Goal: Task Accomplishment & Management: Use online tool/utility

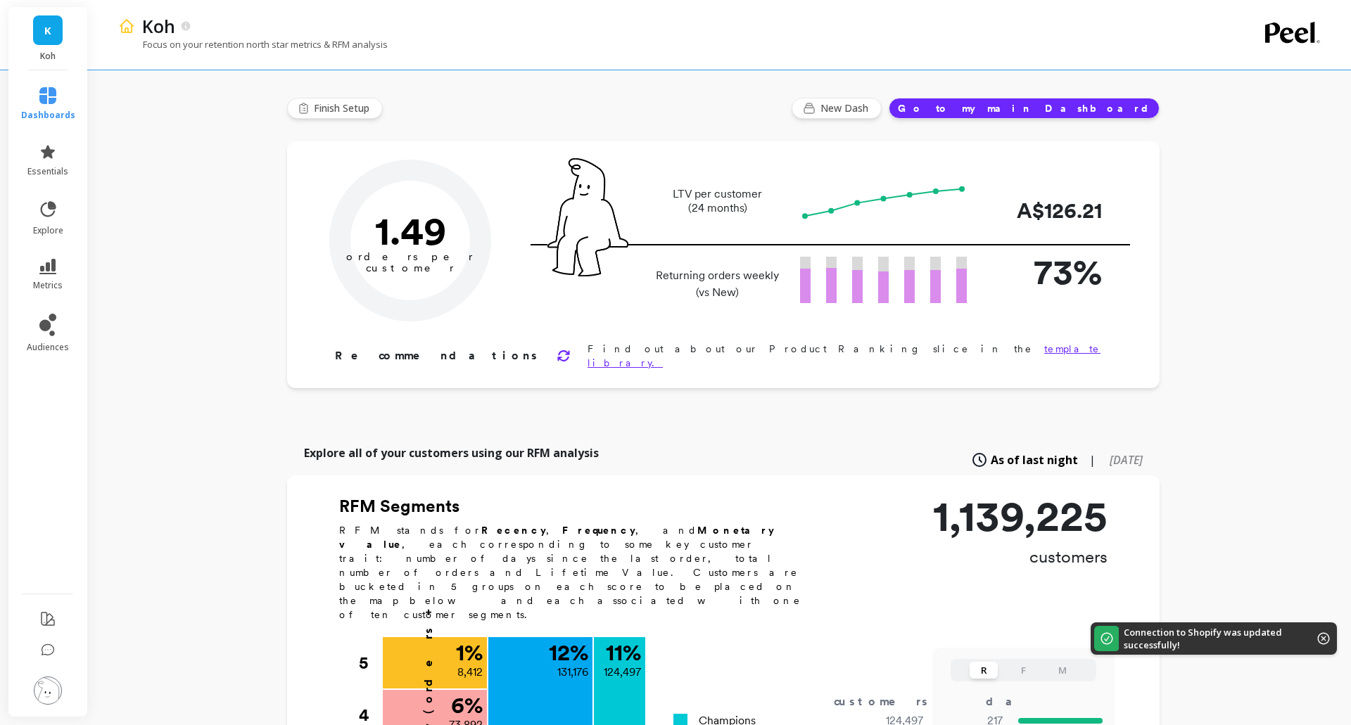
type input "Champions"
type input "124497"
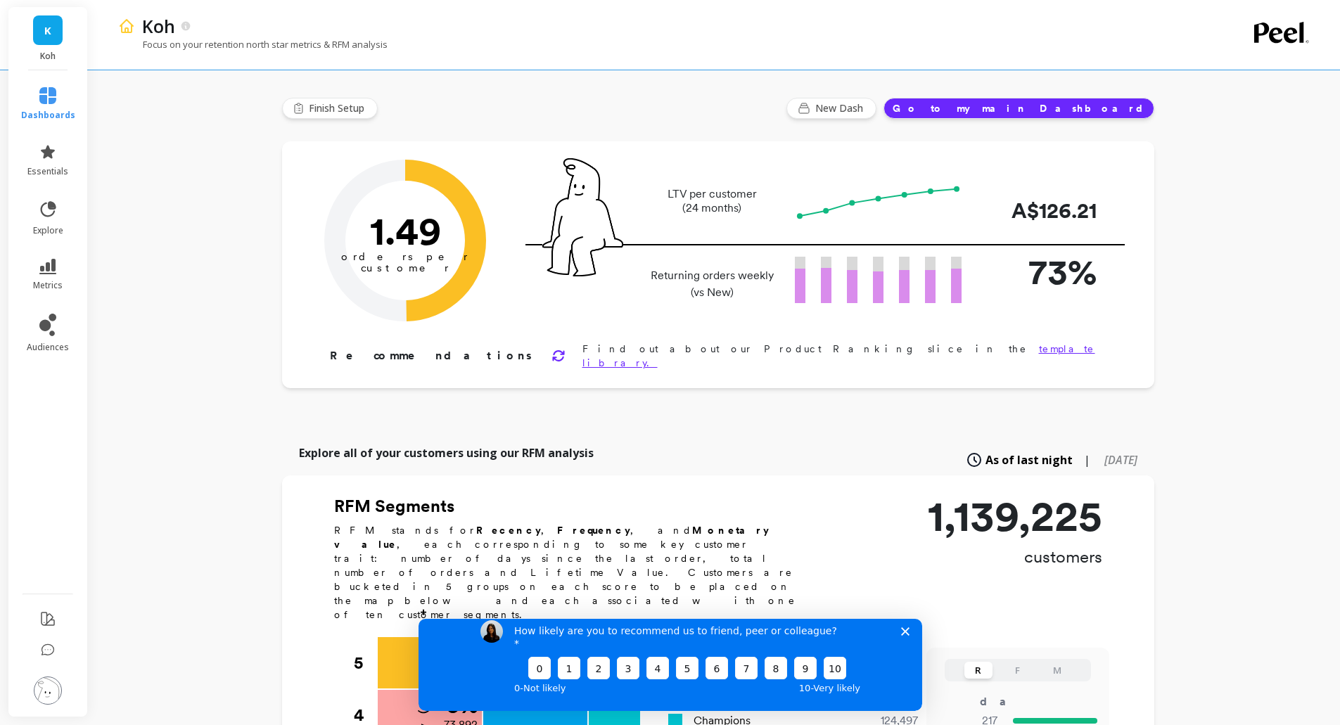
click at [1056, 116] on button "Go to my main Dashboard" at bounding box center [1019, 108] width 271 height 21
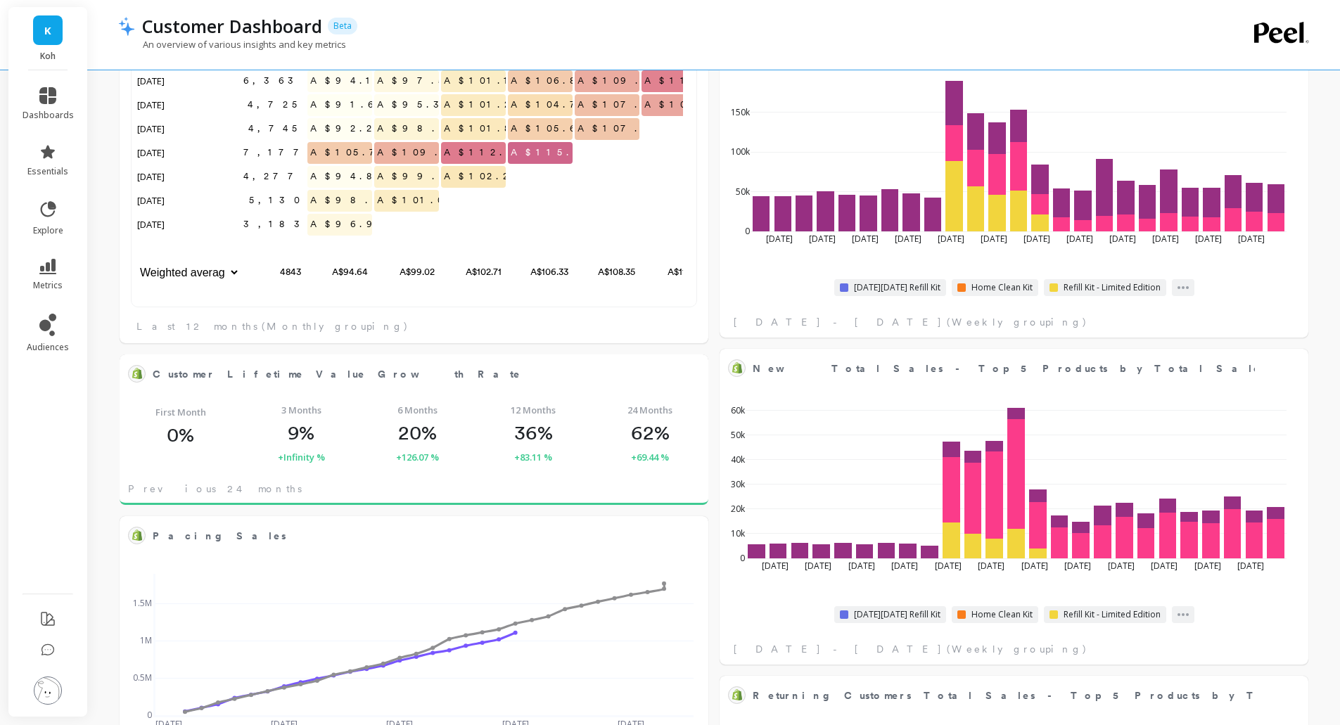
scroll to position [606, 0]
click at [61, 268] on link "metrics" at bounding box center [48, 275] width 51 height 32
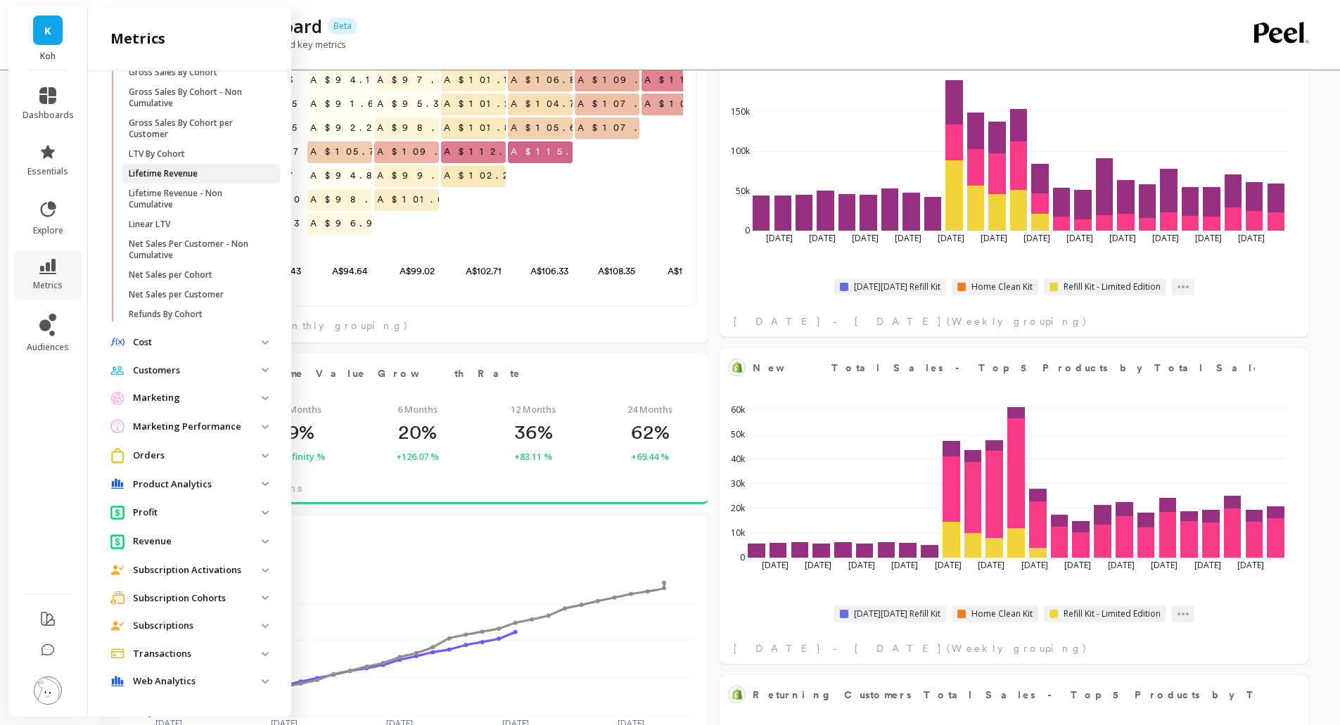
scroll to position [0, 0]
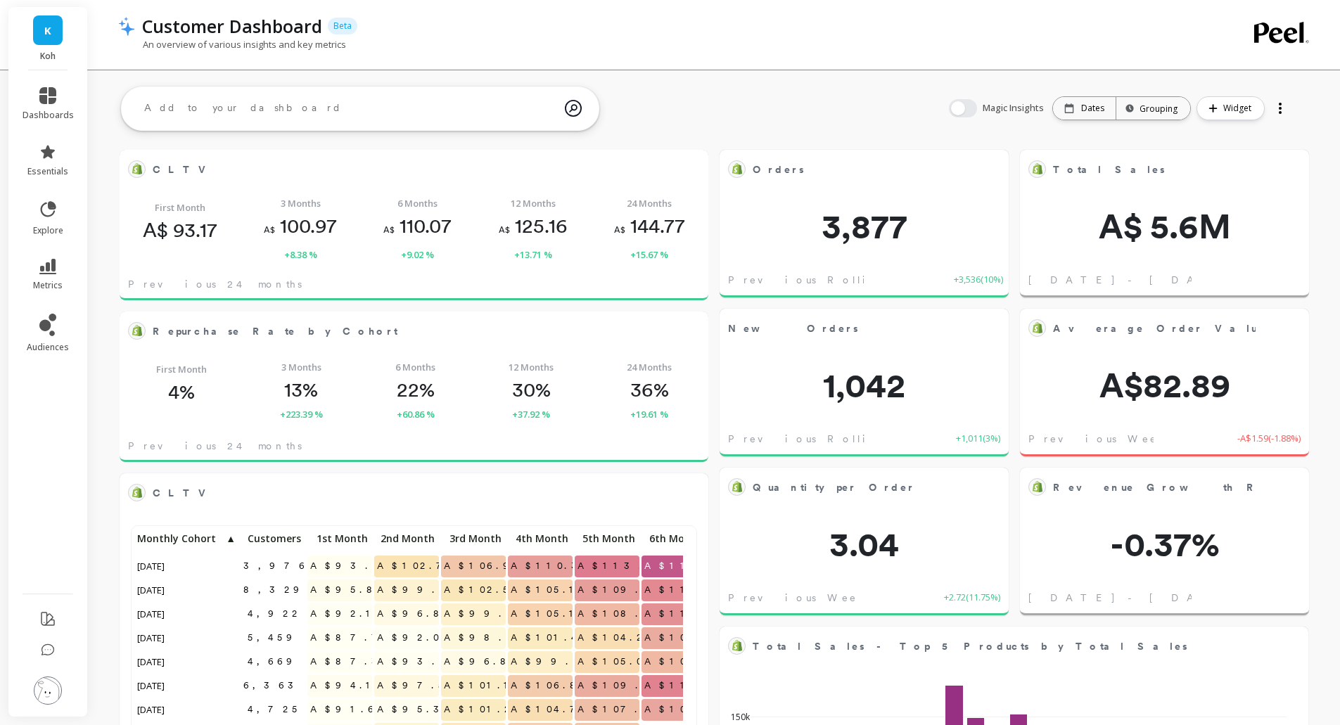
click at [1278, 112] on div at bounding box center [1281, 108] width 20 height 23
